Goal: Transaction & Acquisition: Subscribe to service/newsletter

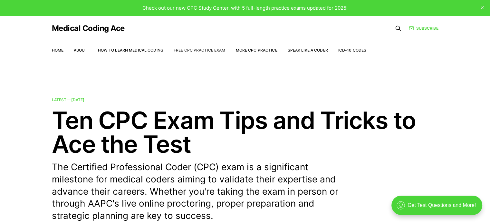
click at [203, 49] on link "Free CPC Practice Exam" at bounding box center [200, 50] width 52 height 5
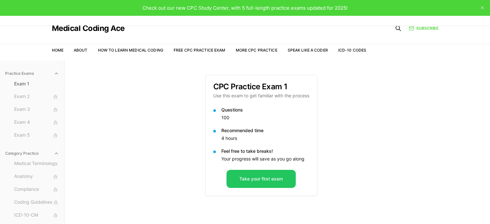
click at [483, 8] on icon "close" at bounding box center [482, 7] width 3 height 3
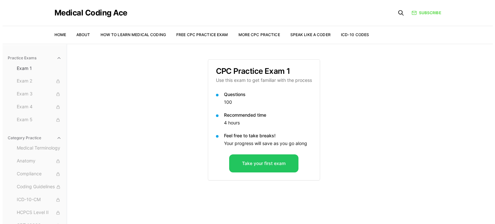
scroll to position [44, 0]
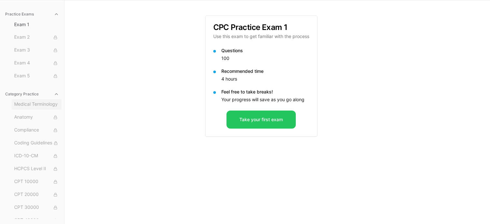
click at [26, 102] on span "Medical Terminology" at bounding box center [36, 104] width 45 height 7
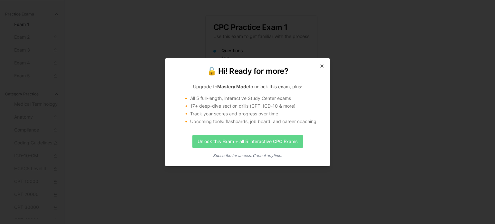
click at [253, 140] on link "Unlock this Exam + all 5 interactive CPC Exams" at bounding box center [247, 141] width 111 height 13
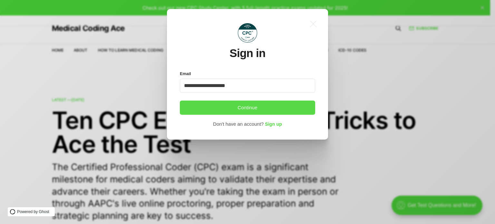
type input "**********"
click at [246, 108] on button "Continue" at bounding box center [247, 108] width 135 height 14
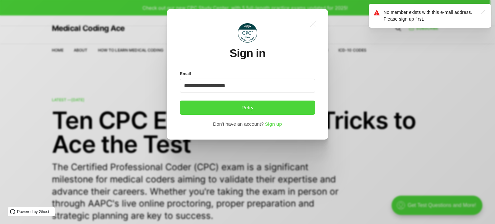
click at [272, 124] on span "Sign up" at bounding box center [273, 124] width 17 height 5
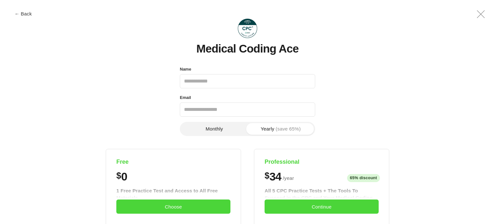
click at [200, 83] on input "Name" at bounding box center [247, 81] width 135 height 14
type input "******"
type input "**********"
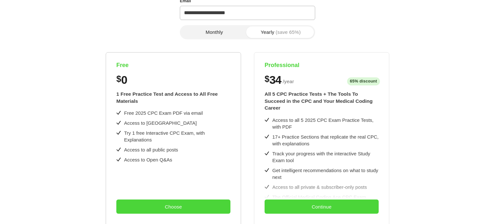
scroll to position [129, 0]
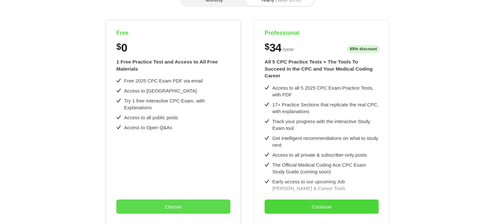
click at [159, 206] on button "Choose" at bounding box center [173, 206] width 114 height 14
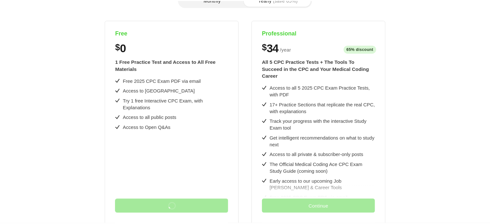
scroll to position [0, 0]
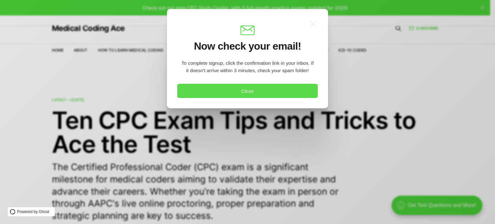
click at [236, 89] on button "Close" at bounding box center [247, 91] width 140 height 14
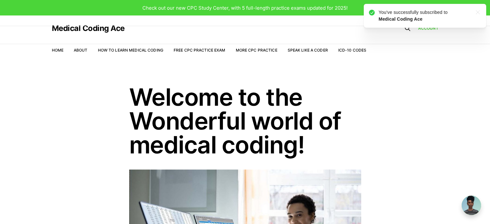
scroll to position [32, 0]
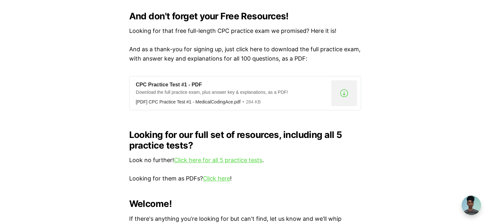
scroll to position [580, 0]
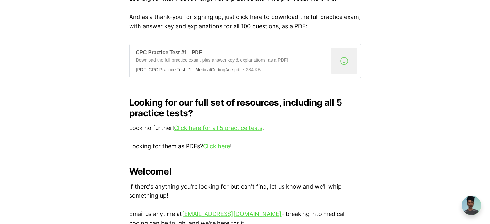
click at [343, 53] on div ".a{fill:none;stroke:currentColor;stroke-linecap:round;stroke-linejoin:round;str…" at bounding box center [344, 61] width 26 height 26
click at [256, 124] on link "Click here for all 5 practice tests" at bounding box center [218, 127] width 88 height 7
